Goal: Communication & Community: Answer question/provide support

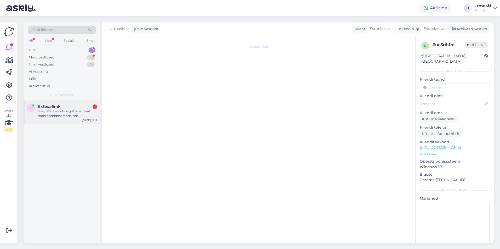
click at [66, 111] on div "tere, palun sellele segistile sobivat tooni seebidosaatorit, mis paigaldatakse …" at bounding box center [68, 113] width 60 height 9
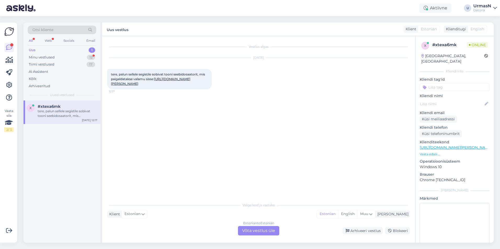
click at [254, 231] on div "Estonian to Estonian Võta vestlus üle" at bounding box center [258, 230] width 41 height 9
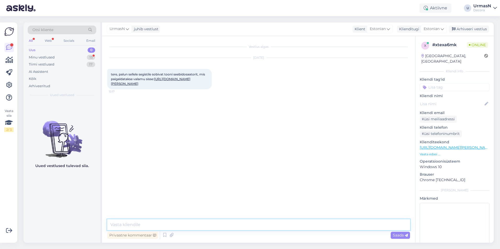
click at [145, 224] on textarea at bounding box center [258, 225] width 303 height 11
click at [151, 225] on textarea "Tere" at bounding box center [258, 225] width 303 height 11
type textarea "Tere!"
click at [172, 229] on textarea at bounding box center [258, 225] width 303 height 11
paste textarea "[URL][DOMAIN_NAME]"
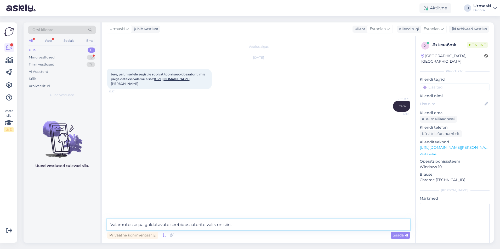
type textarea "Valamutesse paigaldatavate seebidosaatorite valik on siin: [URL][DOMAIN_NAME]"
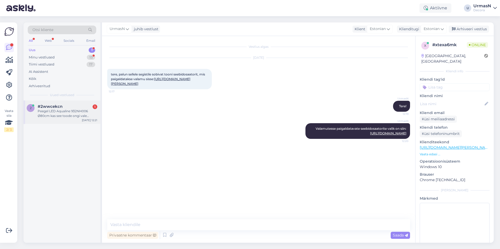
click at [49, 107] on span "#2wwcekcn" at bounding box center [50, 106] width 25 height 5
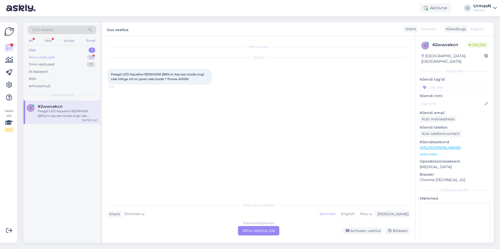
click at [52, 55] on div "Minu vestlused" at bounding box center [42, 57] width 26 height 5
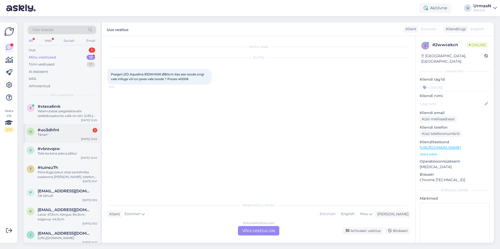
click at [56, 137] on div "Tänan"" at bounding box center [68, 135] width 60 height 5
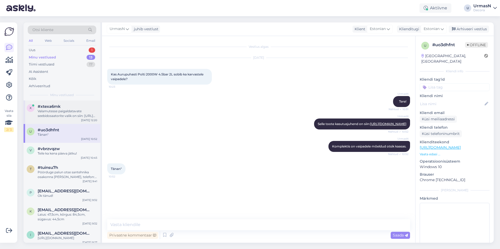
click at [56, 113] on div "Valamutesse paigaldatavate seebidosaatorite valik on siin: [URL][DOMAIN_NAME]" at bounding box center [68, 113] width 60 height 9
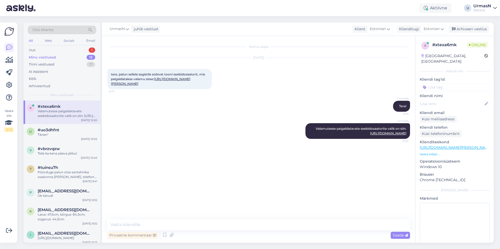
click at [58, 56] on div "Minu vestlused 13" at bounding box center [62, 57] width 69 height 7
click at [46, 50] on div "Uus 1" at bounding box center [62, 50] width 69 height 7
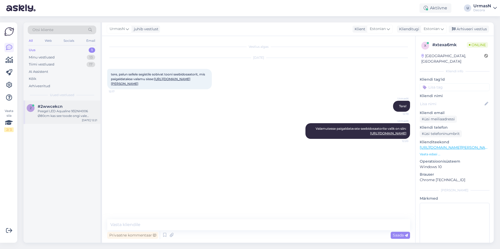
click at [71, 111] on div "Peegel LED Aqualine 932NH006 Ø80cm kas see toode ongi vale infoga või on poes v…" at bounding box center [68, 113] width 60 height 9
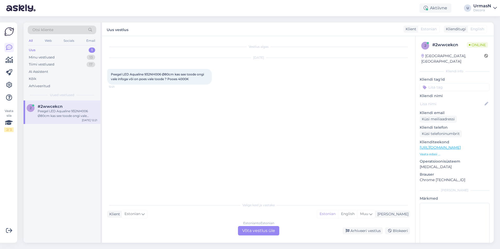
click at [274, 233] on div "Estonian to Estonian Võta vestlus üle" at bounding box center [258, 230] width 41 height 9
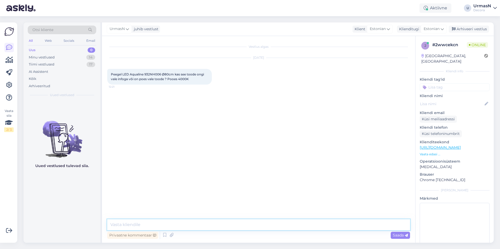
click at [131, 226] on textarea at bounding box center [258, 225] width 303 height 11
type textarea "Tere!"
click at [133, 223] on textarea at bounding box center [258, 225] width 303 height 11
type textarea "[PERSON_NAME] on üldse 3500K."
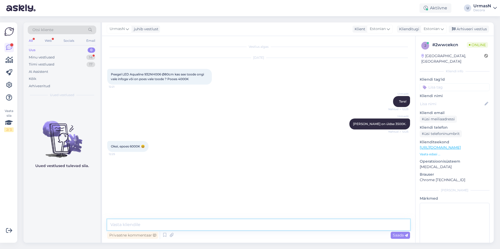
click at [133, 224] on textarea at bounding box center [258, 225] width 303 height 11
type textarea "M"
click at [133, 224] on textarea "Kas see 600K oli" at bounding box center [258, 225] width 303 height 11
click at [166, 226] on textarea "Kas see 6000K oli" at bounding box center [258, 225] width 303 height 11
type textarea "Kas see 6000K oli toote hinnasildil või pakendil?"
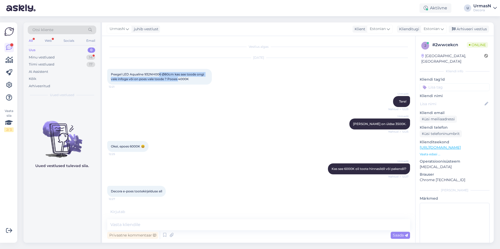
drag, startPoint x: 160, startPoint y: 76, endPoint x: 178, endPoint y: 78, distance: 18.1
click at [178, 78] on span "Peegel LED Aqualine 932NH006 Ø80cm kas see toode ongi vale infoga või on poes v…" at bounding box center [158, 76] width 94 height 9
click at [172, 140] on div "Okei, epoes 6000K 😆 12:25" at bounding box center [258, 146] width 303 height 22
click at [138, 227] on textarea at bounding box center [258, 225] width 303 height 11
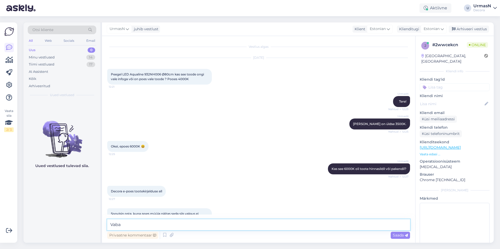
scroll to position [15, 0]
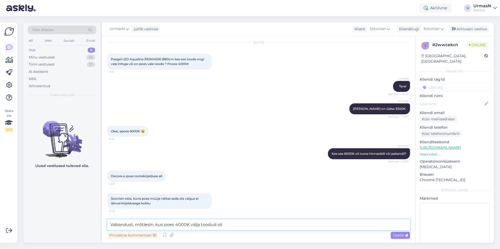
type textarea "Vabandust, mõtlesin, kus poes 4000K välja toodud oli."
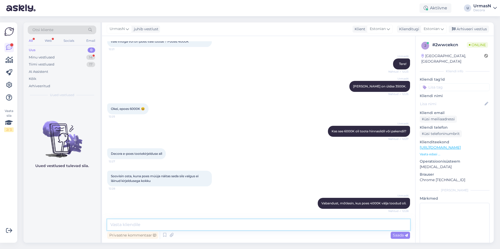
scroll to position [60, 0]
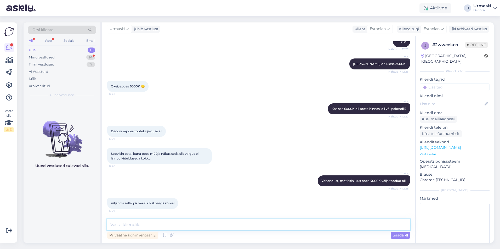
click at [148, 224] on textarea at bounding box center [258, 225] width 303 height 11
type textarea "T"
type textarea "Peegli karbil on ka 4000K."
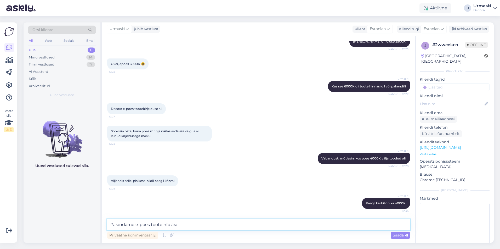
type textarea "Parandame e-poes tooteinfo ära."
